Goal: Information Seeking & Learning: Learn about a topic

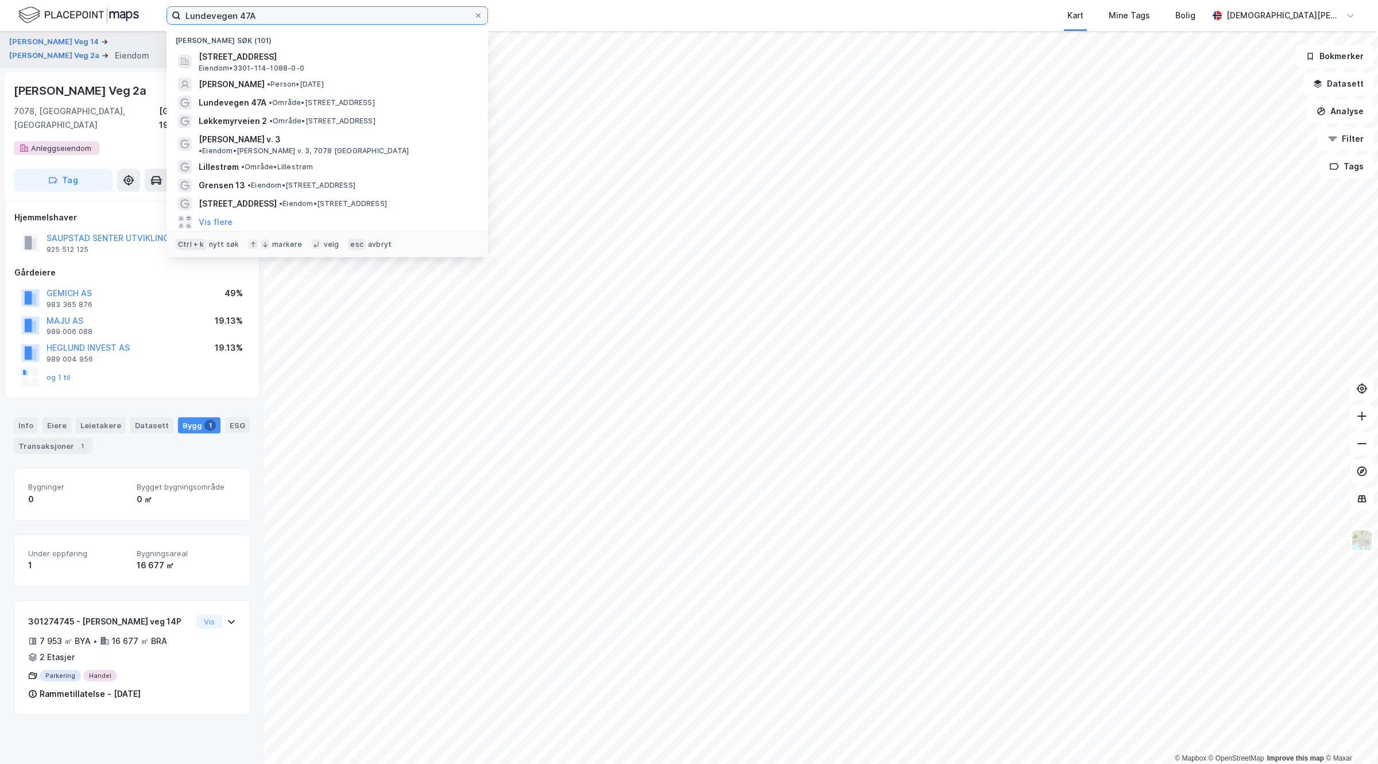
drag, startPoint x: 316, startPoint y: 16, endPoint x: 51, endPoint y: 24, distance: 265.5
click at [51, 24] on div "Lundevegen 47A Nylige søk (101) [STREET_ADDRESS], DRAMMEN Eiendom • 3301-114-10…" at bounding box center [689, 15] width 1378 height 31
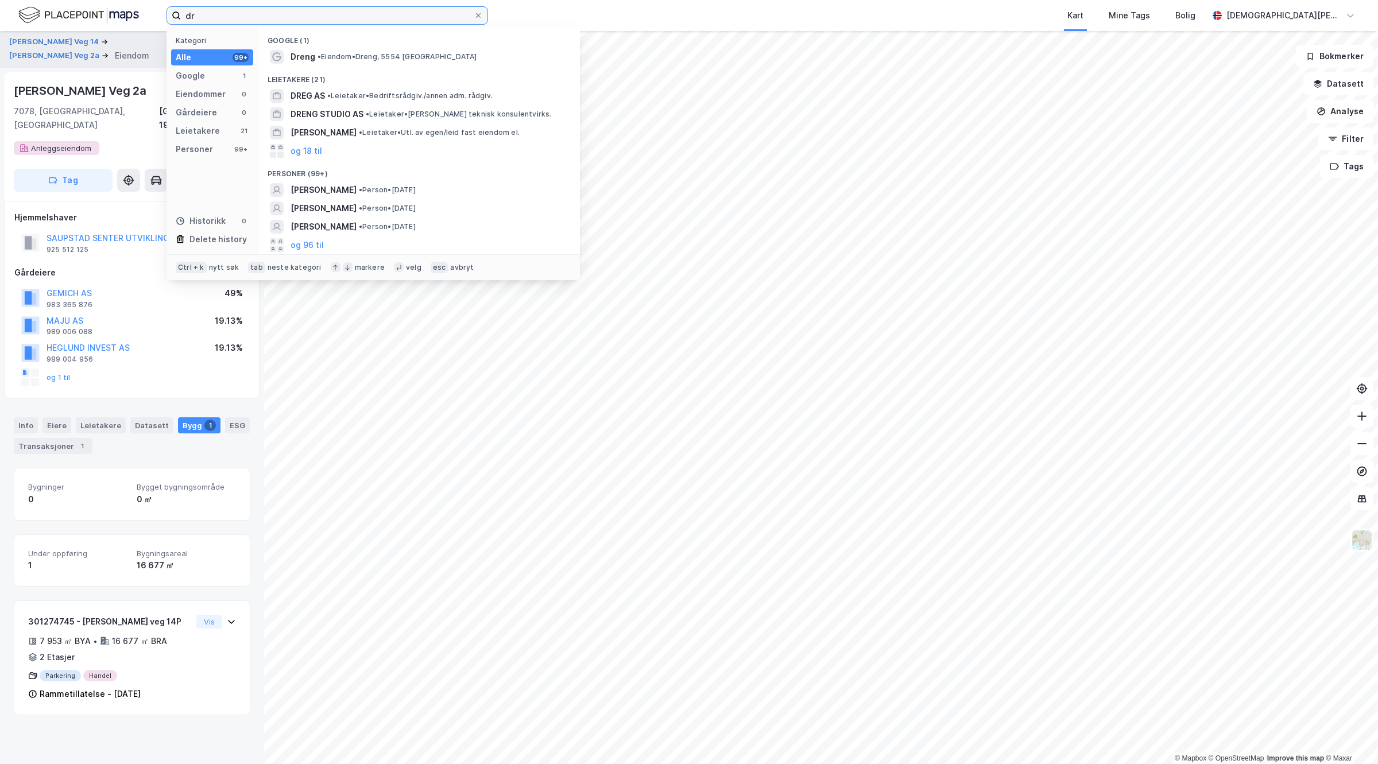
type input "d"
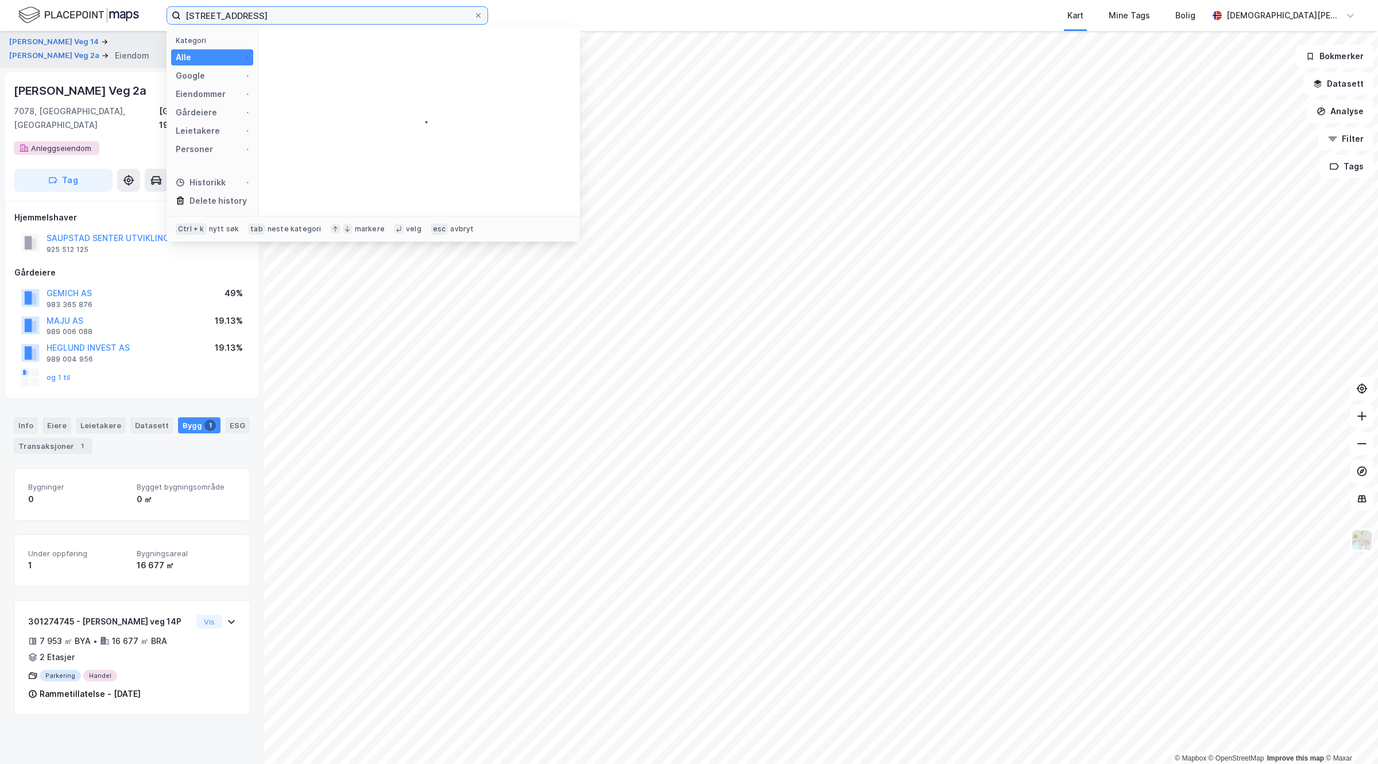
type input "[STREET_ADDRESS]"
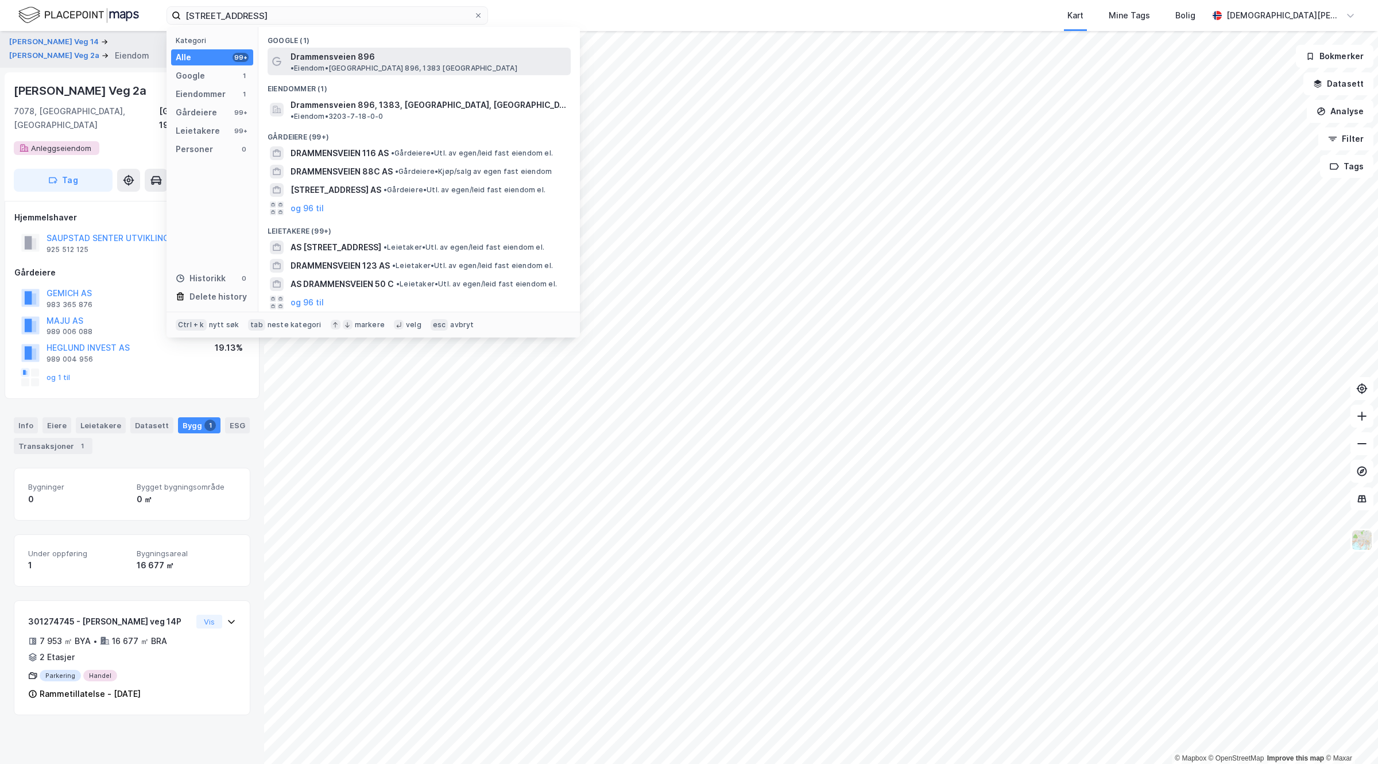
click at [312, 58] on span "Drammensveien 896" at bounding box center [333, 57] width 84 height 14
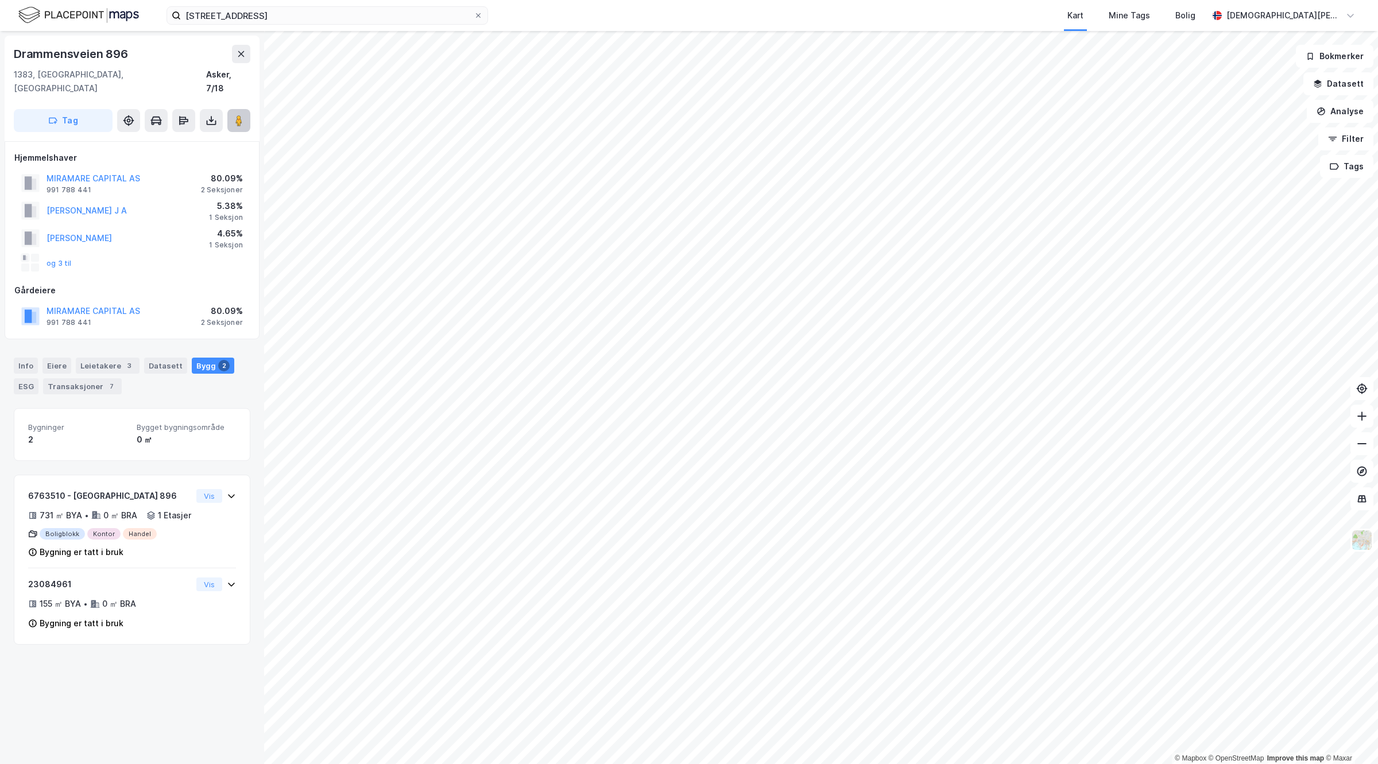
click at [228, 109] on button at bounding box center [238, 120] width 23 height 23
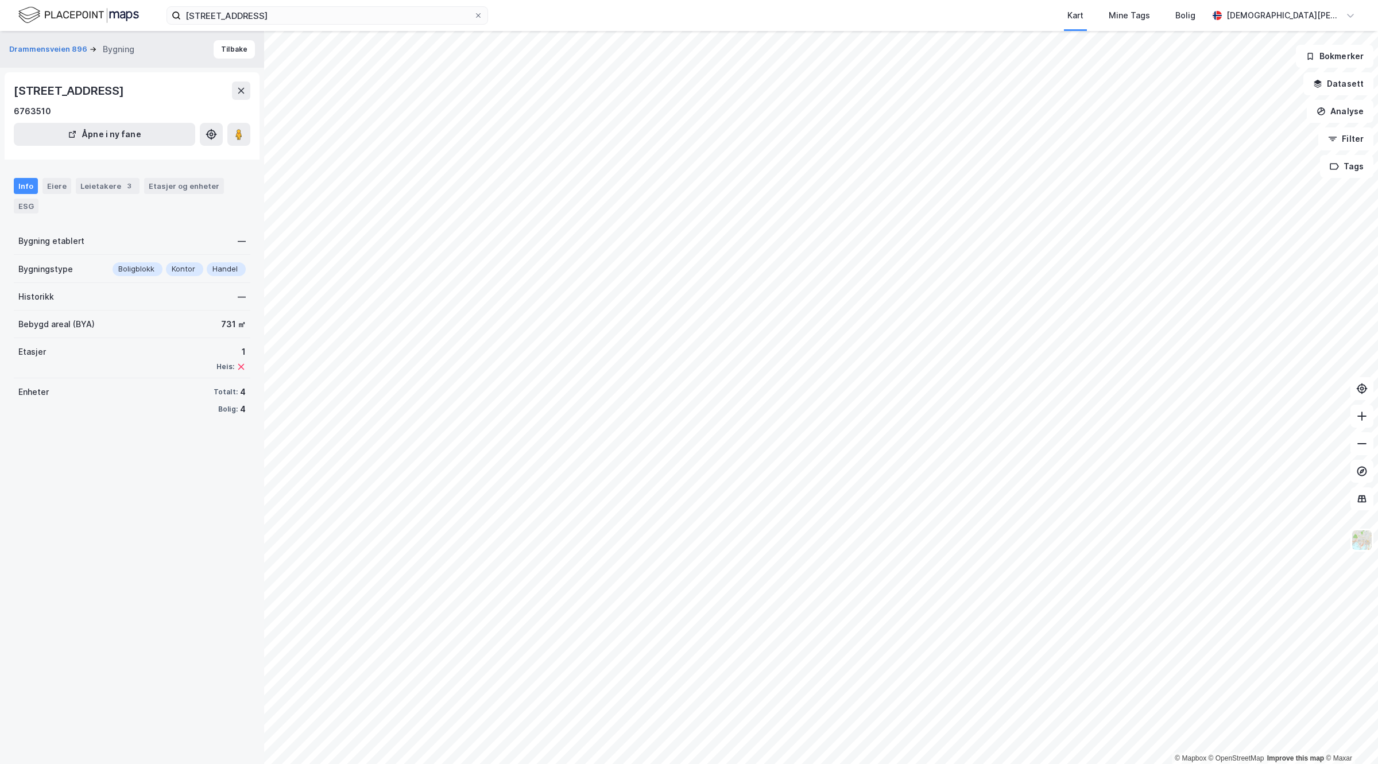
drag, startPoint x: 10, startPoint y: 92, endPoint x: 130, endPoint y: 78, distance: 120.9
click at [130, 78] on div "[GEOGRAPHIC_DATA] 896, 1383, [GEOGRAPHIC_DATA] 6763510 [GEOGRAPHIC_DATA] i ny f…" at bounding box center [132, 115] width 255 height 87
copy div "[STREET_ADDRESS],"
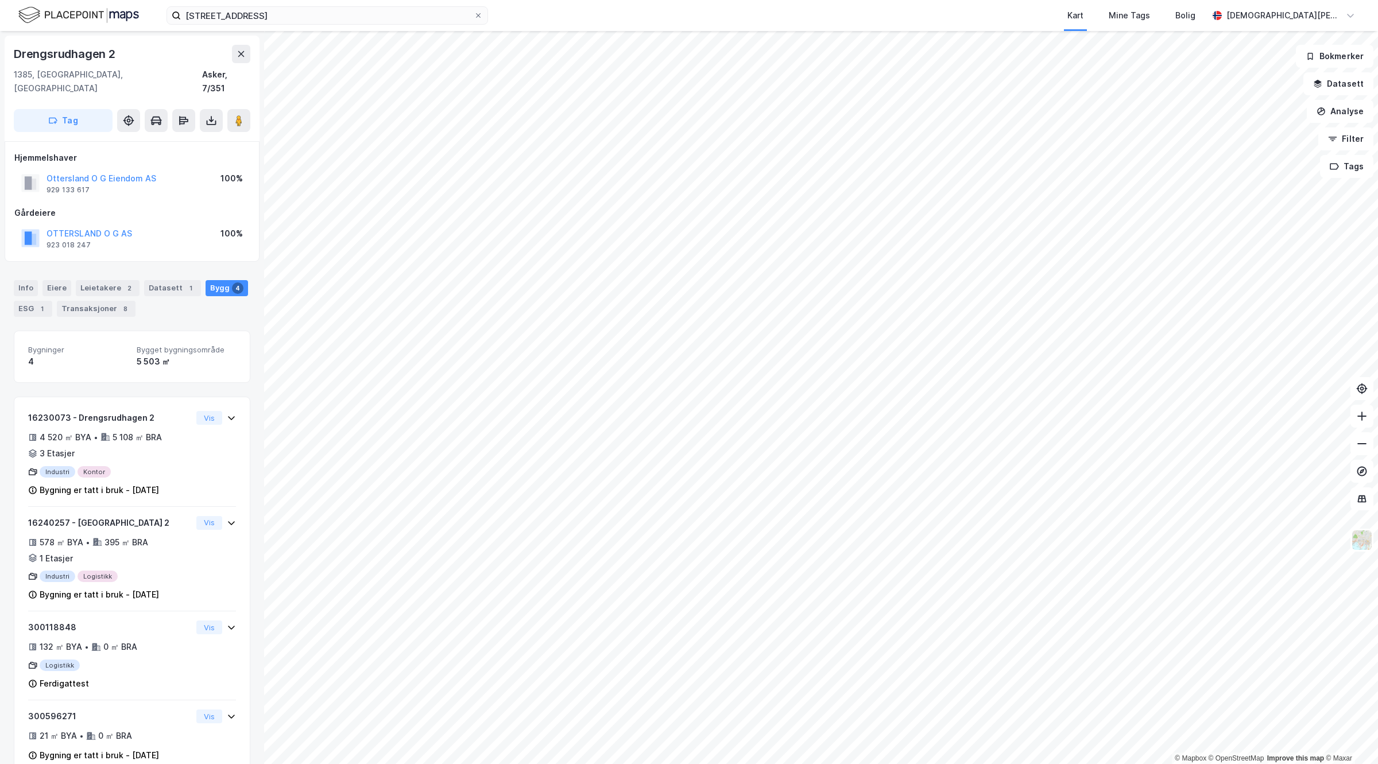
scroll to position [13, 0]
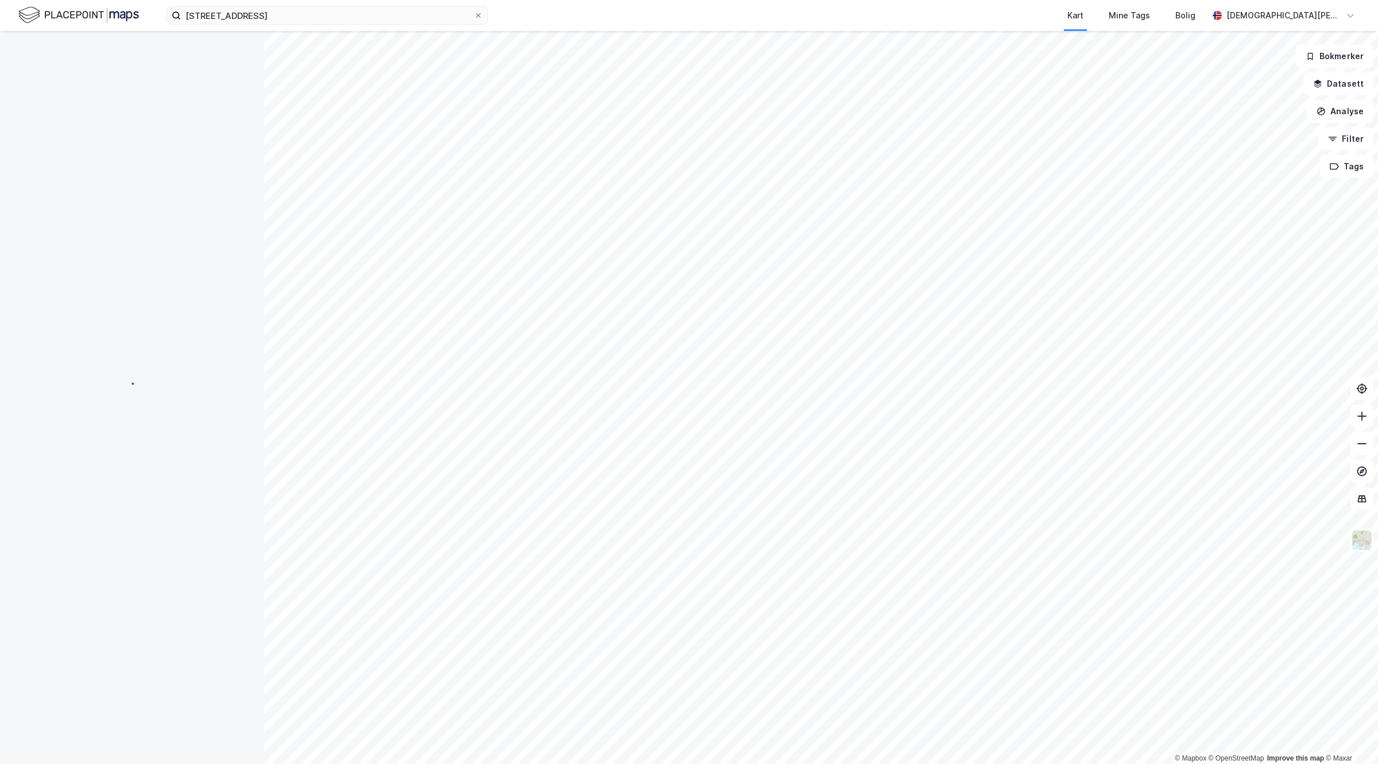
scroll to position [13, 0]
